Goal: Information Seeking & Learning: Learn about a topic

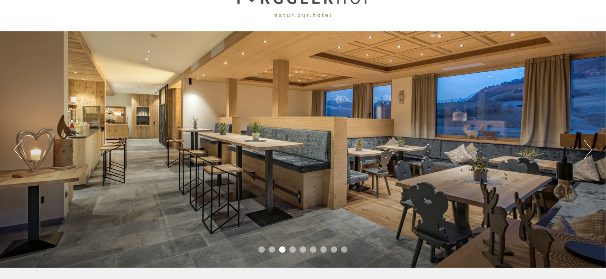
scroll to position [40, 0]
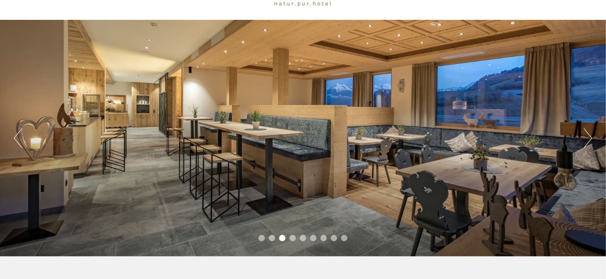
click at [588, 139] on button "Next" at bounding box center [588, 138] width 8 height 20
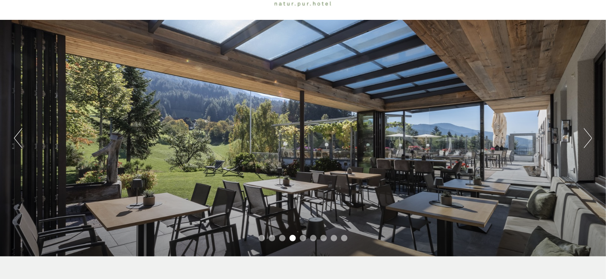
click at [588, 139] on button "Next" at bounding box center [588, 138] width 8 height 20
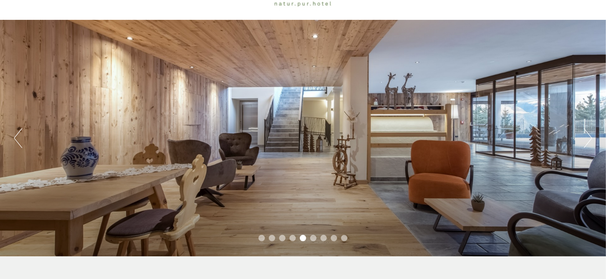
click at [588, 139] on button "Next" at bounding box center [588, 138] width 8 height 20
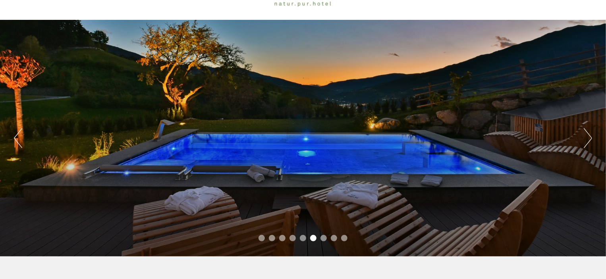
click at [588, 139] on button "Next" at bounding box center [588, 138] width 8 height 20
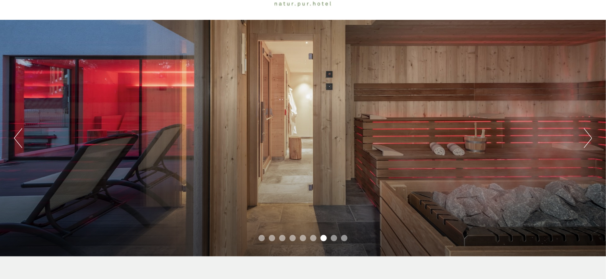
click at [588, 139] on button "Next" at bounding box center [588, 138] width 8 height 20
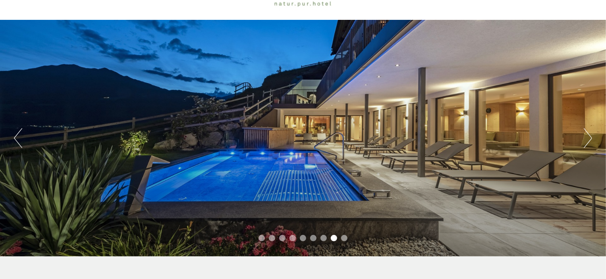
click at [589, 139] on button "Next" at bounding box center [588, 138] width 8 height 20
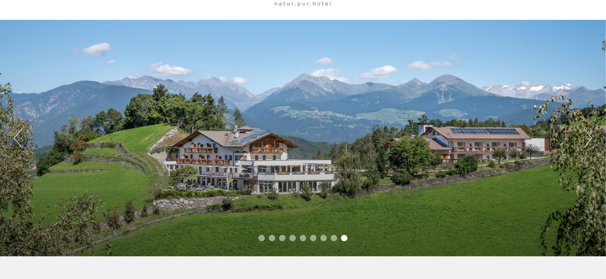
click at [589, 139] on button "Next" at bounding box center [588, 138] width 8 height 20
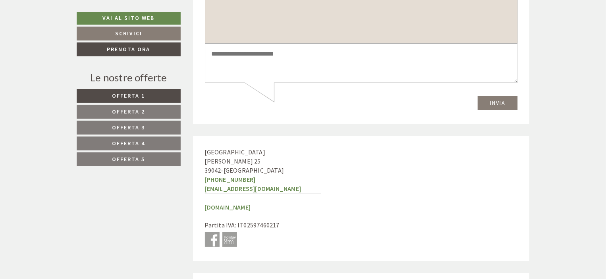
scroll to position [2940, 0]
